Goal: Task Accomplishment & Management: Use online tool/utility

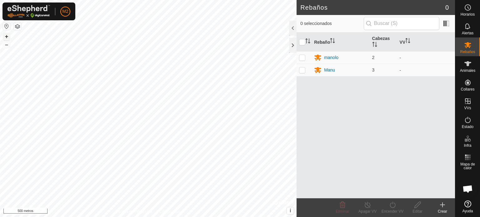
click at [7, 38] on font "+" at bounding box center [6, 36] width 3 height 7
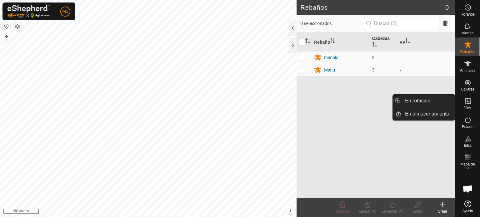
click at [468, 100] on icon at bounding box center [467, 100] width 7 height 7
click at [420, 99] on link "En Rotación" at bounding box center [427, 101] width 53 height 12
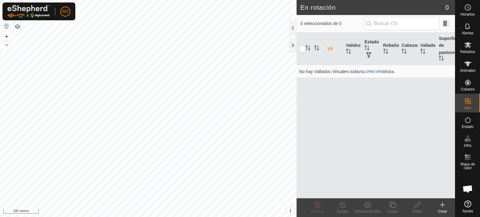
click at [444, 205] on icon at bounding box center [442, 205] width 4 height 0
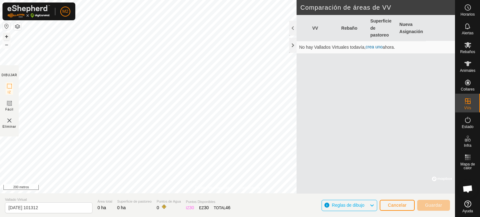
click at [4, 35] on button "+" at bounding box center [6, 36] width 7 height 7
click at [9, 37] on button "+" at bounding box center [6, 36] width 7 height 7
click at [401, 205] on font "Cancelar" at bounding box center [397, 205] width 19 height 5
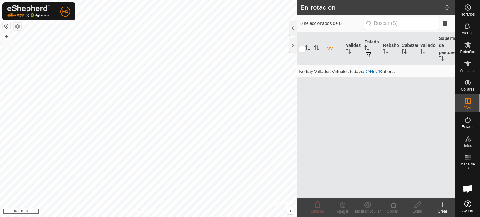
click at [442, 206] on icon at bounding box center [442, 204] width 7 height 7
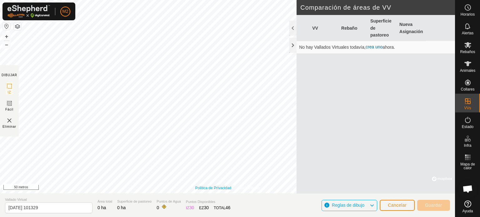
click at [225, 188] on font "Política de Privacidad" at bounding box center [213, 188] width 36 height 4
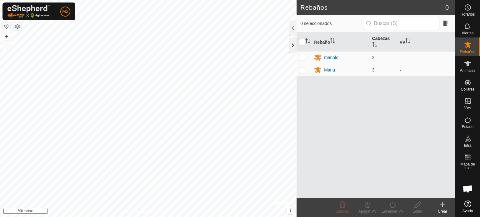
click at [291, 45] on div at bounding box center [292, 45] width 7 height 15
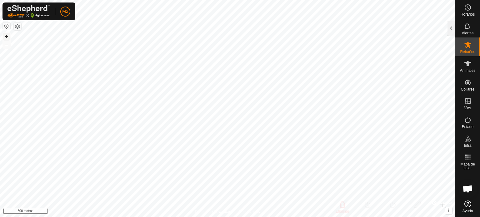
click at [7, 35] on font "+" at bounding box center [6, 36] width 3 height 7
click at [7, 45] on font "–" at bounding box center [6, 44] width 3 height 7
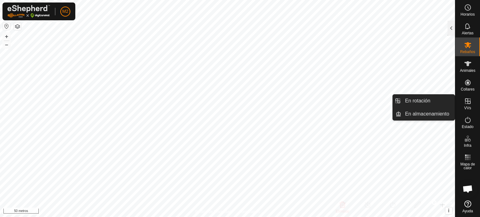
click at [466, 103] on icon at bounding box center [468, 101] width 6 height 6
click at [465, 101] on icon at bounding box center [467, 100] width 7 height 7
click at [430, 102] on link "En rotación" at bounding box center [427, 101] width 53 height 12
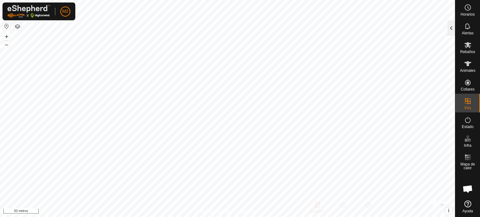
click at [450, 28] on div at bounding box center [450, 28] width 7 height 15
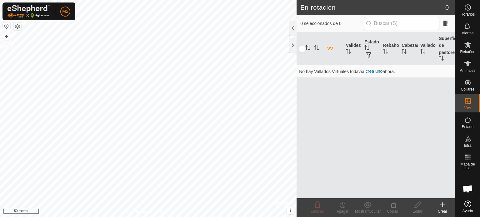
click at [443, 202] on icon at bounding box center [442, 204] width 7 height 7
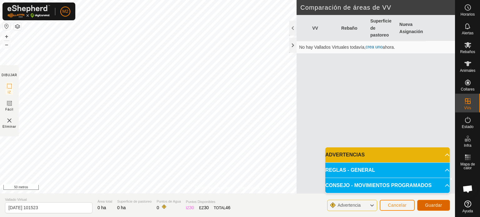
click at [433, 206] on font "Guardar" at bounding box center [433, 205] width 17 height 5
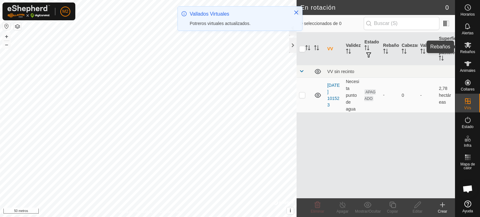
click at [469, 52] on font "Rebaños" at bounding box center [467, 52] width 15 height 4
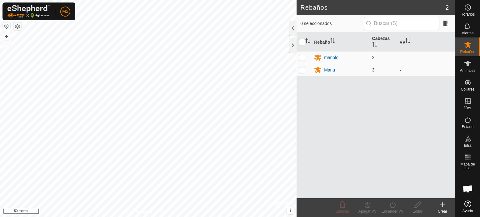
click at [301, 71] on p-checkbox at bounding box center [302, 69] width 6 height 5
checkbox input "true"
click at [393, 206] on icon at bounding box center [393, 204] width 8 height 7
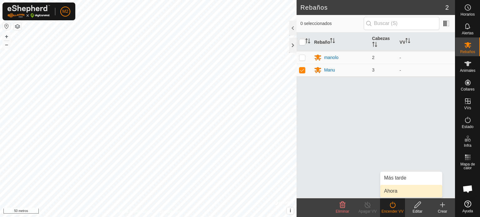
click at [395, 191] on link "Ahora" at bounding box center [411, 191] width 62 height 12
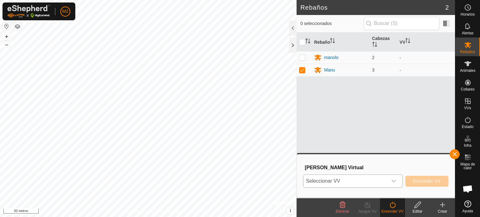
click at [395, 182] on icon "disparador desplegable" at bounding box center [393, 181] width 5 height 5
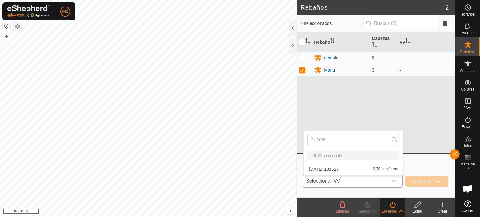
click at [347, 169] on li "[DATE] 101523 2,78 hectáreas" at bounding box center [353, 169] width 99 height 12
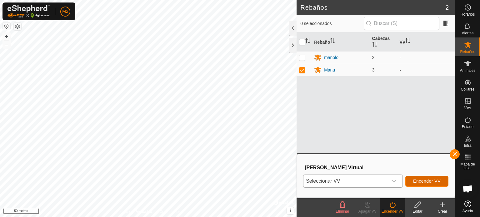
click at [432, 181] on font "Encender VV" at bounding box center [426, 181] width 27 height 5
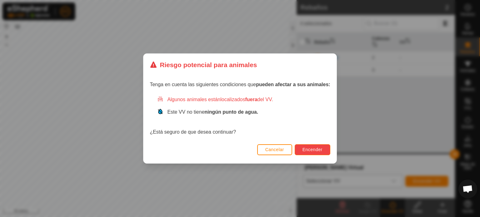
click at [310, 150] on font "Encender" at bounding box center [312, 149] width 20 height 5
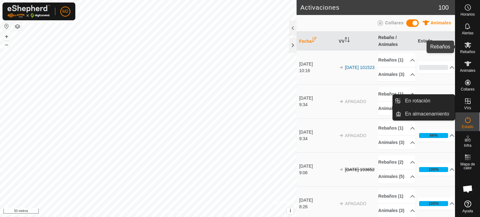
click at [469, 53] on font "Rebaños" at bounding box center [467, 52] width 15 height 4
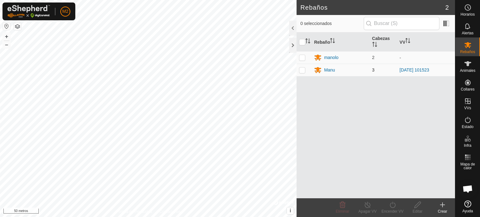
click at [303, 70] on p-checkbox at bounding box center [302, 69] width 6 height 5
checkbox input "true"
click at [366, 206] on icon at bounding box center [368, 204] width 8 height 7
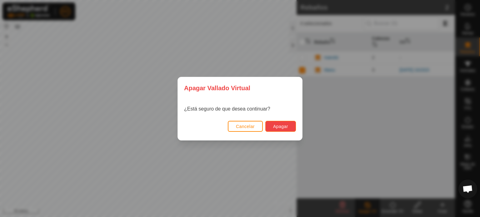
click at [287, 125] on font "Apagar" at bounding box center [280, 126] width 15 height 5
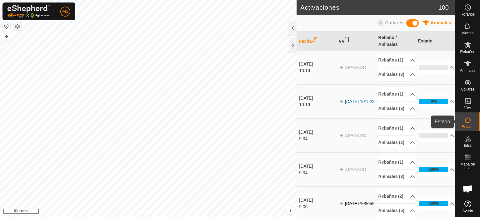
click at [471, 120] on icon at bounding box center [467, 119] width 7 height 7
click at [470, 120] on icon at bounding box center [467, 119] width 7 height 7
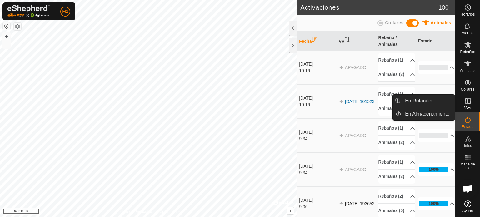
click at [465, 103] on icon at bounding box center [467, 100] width 7 height 7
click at [427, 102] on link "En rotación" at bounding box center [427, 101] width 53 height 12
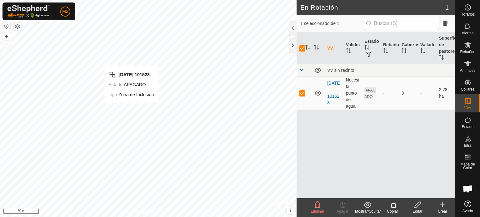
checkbox input "false"
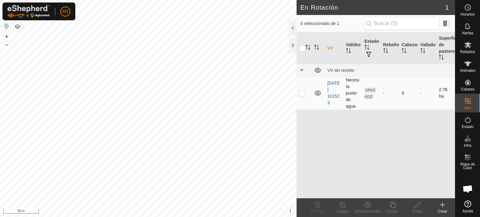
click at [301, 93] on p-checkbox at bounding box center [302, 93] width 6 height 5
checkbox input "true"
click at [419, 207] on icon at bounding box center [418, 204] width 8 height 7
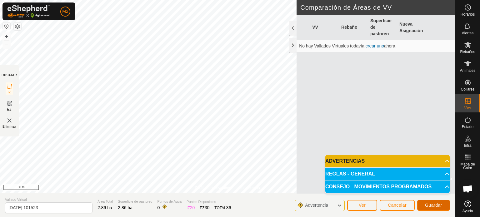
click at [425, 202] on button "Guardar" at bounding box center [433, 205] width 33 height 11
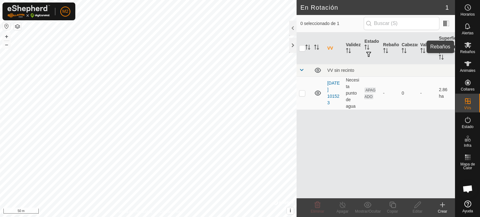
click at [471, 51] on span "Rebaños" at bounding box center [467, 52] width 15 height 4
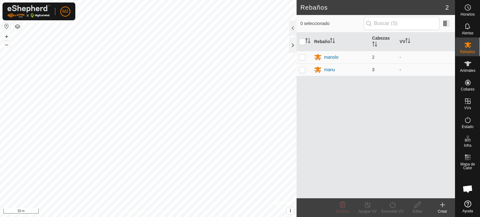
click at [304, 69] on p-checkbox at bounding box center [302, 69] width 6 height 5
checkbox input "true"
click at [394, 209] on div "Encender VV" at bounding box center [392, 212] width 25 height 6
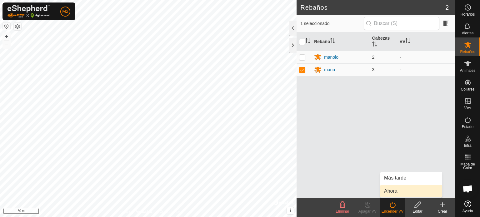
click at [392, 189] on link "Ahora" at bounding box center [411, 191] width 62 height 12
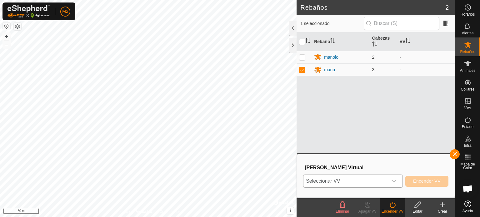
click at [395, 180] on icon "dropdown trigger" at bounding box center [393, 181] width 5 height 5
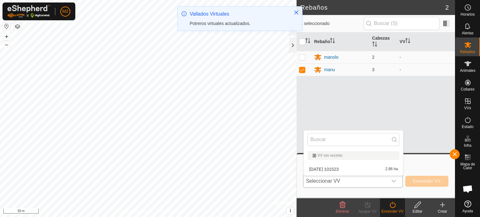
click at [343, 168] on li "[DATE] 101523 2.86 ha" at bounding box center [353, 169] width 99 height 12
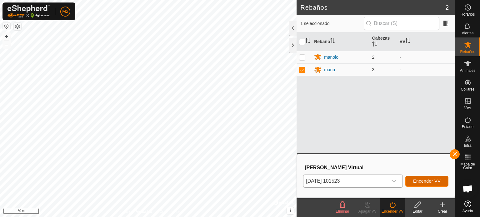
click at [430, 179] on span "Encender VV" at bounding box center [426, 181] width 27 height 5
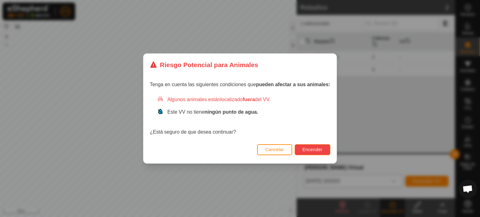
click at [322, 149] on span "Encender" at bounding box center [312, 149] width 20 height 5
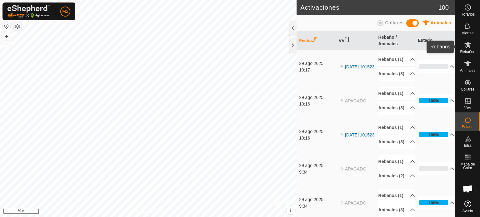
click at [471, 50] on span "Rebaños" at bounding box center [467, 52] width 15 height 4
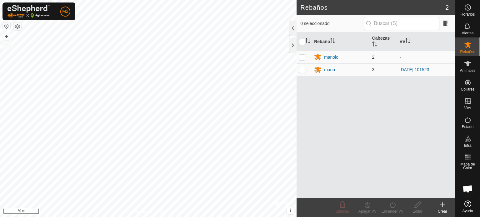
click at [301, 55] on p-checkbox at bounding box center [302, 57] width 6 height 5
checkbox input "true"
click at [396, 207] on icon at bounding box center [393, 204] width 8 height 7
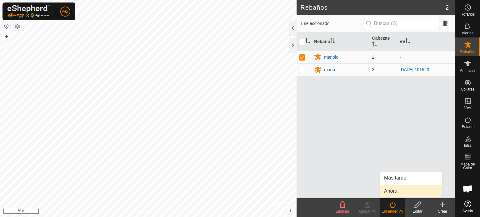
click at [401, 191] on link "Ahora" at bounding box center [411, 191] width 62 height 12
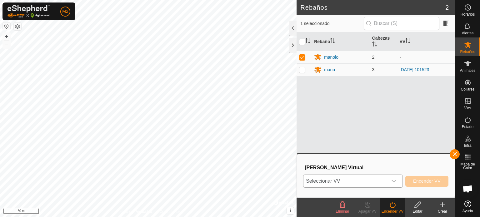
click at [396, 180] on icon "dropdown trigger" at bounding box center [393, 181] width 4 height 2
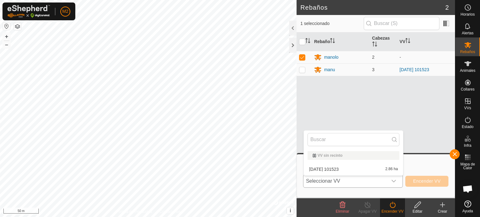
click at [364, 168] on li "[DATE] 101523 2.86 ha" at bounding box center [353, 169] width 99 height 12
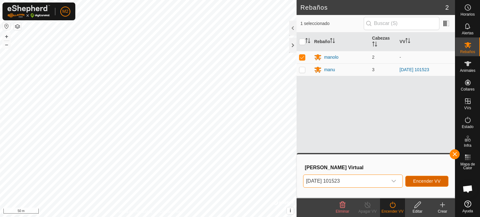
click at [418, 180] on span "Encender VV" at bounding box center [426, 181] width 27 height 5
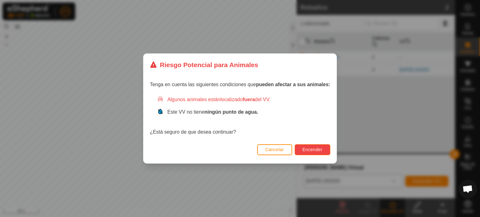
click at [313, 148] on span "Encender" at bounding box center [312, 149] width 20 height 5
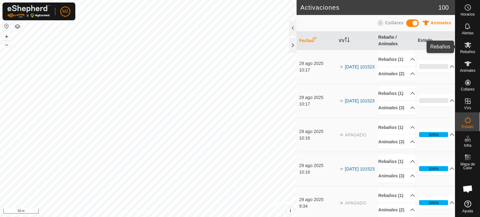
click at [468, 52] on span "Rebaños" at bounding box center [467, 52] width 15 height 4
